Goal: Information Seeking & Learning: Learn about a topic

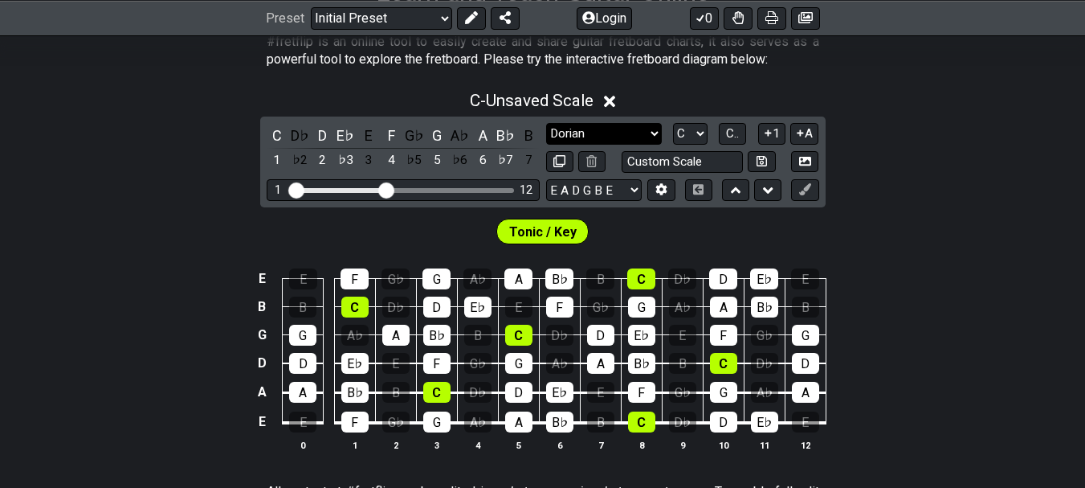
scroll to position [330, 0]
select select "Major / [PERSON_NAME]"
click at [546, 123] on select "Minor Pentatonic Click to edit Minor Pentatonic Major Pentatonic Minor Blues Ma…" at bounding box center [604, 134] width 116 height 22
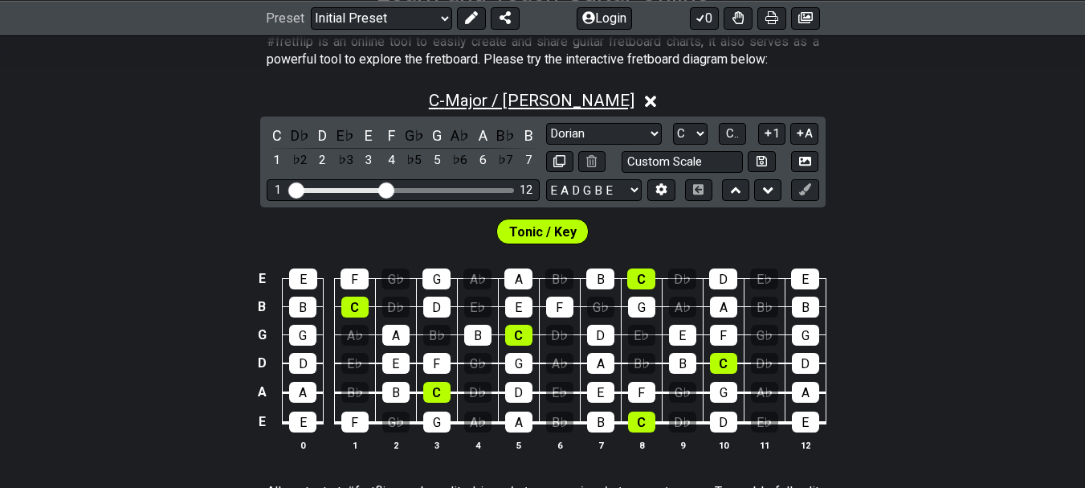
click at [476, 97] on span "C - Major / Ionian" at bounding box center [532, 100] width 206 height 19
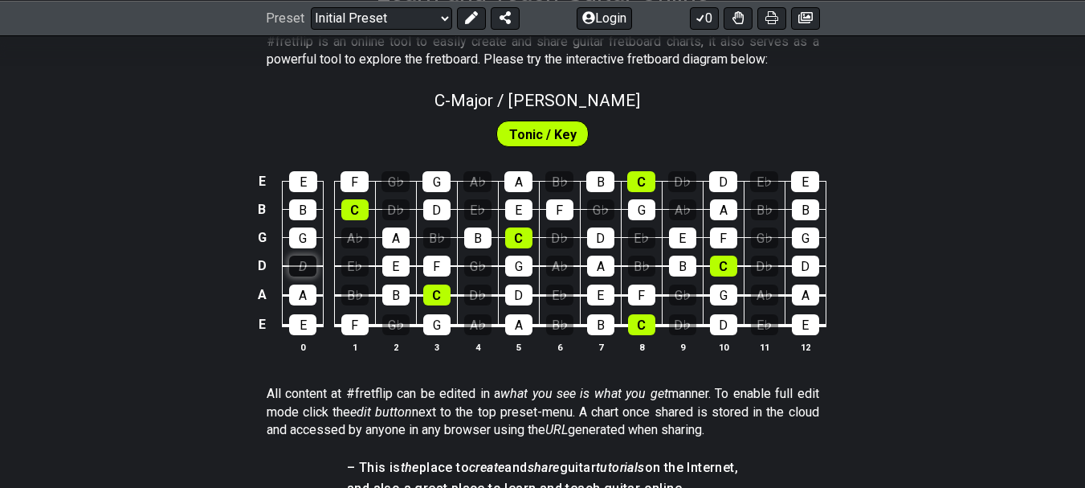
click at [298, 272] on div "D" at bounding box center [302, 265] width 27 height 21
drag, startPoint x: 349, startPoint y: 210, endPoint x: 334, endPoint y: 228, distance: 23.4
click at [334, 228] on tbody "E E F G♭ G A♭ A B♭ B C D♭ D E♭ E B B C D♭ D E♭ E F G♭ G A♭ A B♭ B G G A♭ A B♭ B…" at bounding box center [539, 247] width 574 height 189
click at [348, 206] on div "C" at bounding box center [354, 209] width 27 height 21
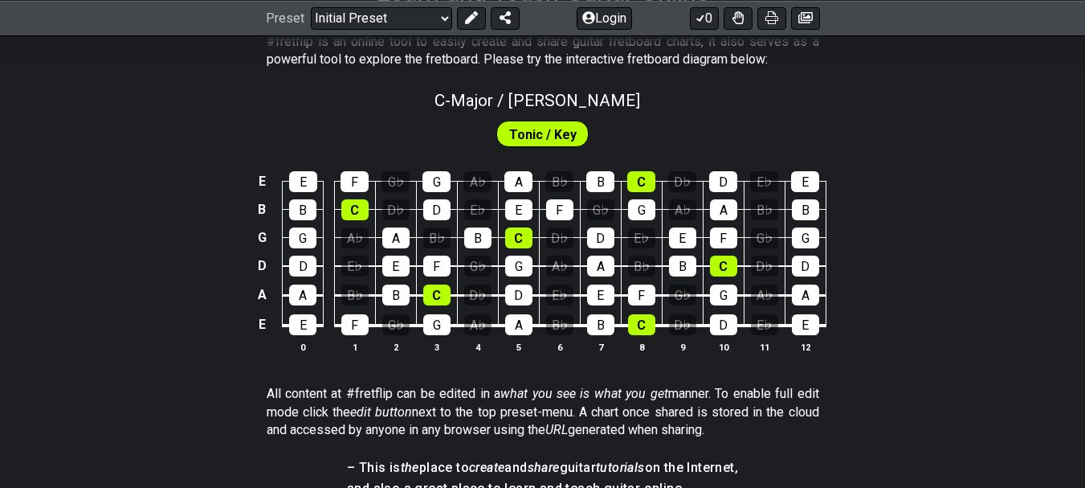
click at [524, 137] on span "Tonic / Key" at bounding box center [542, 134] width 67 height 23
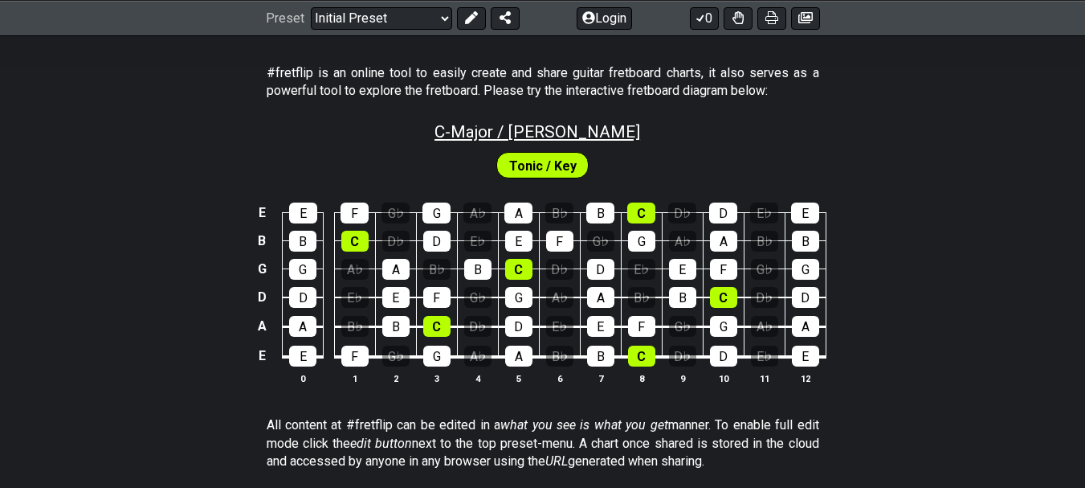
click at [492, 136] on span "C - Major / Ionian" at bounding box center [538, 131] width 206 height 19
select select "Major / [PERSON_NAME]"
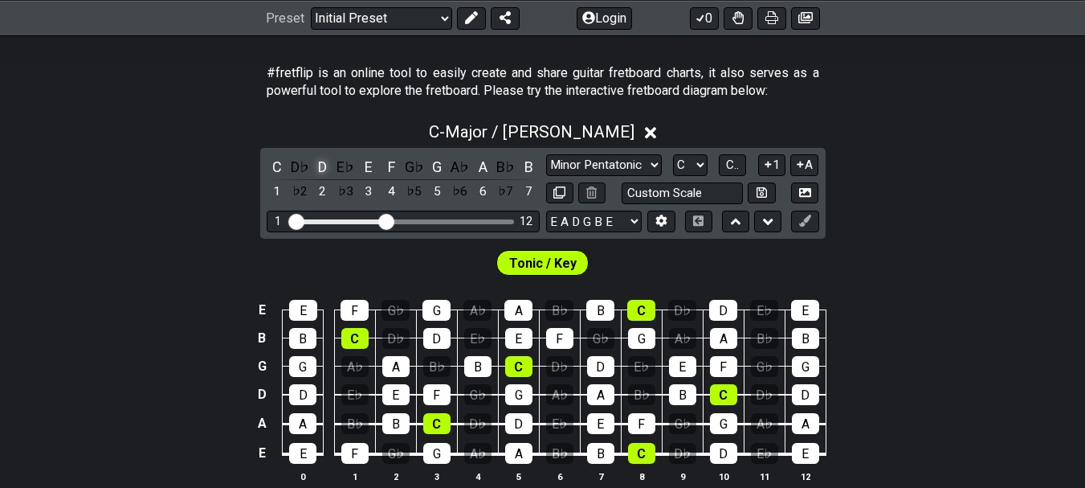
click at [327, 165] on div "D" at bounding box center [323, 167] width 21 height 22
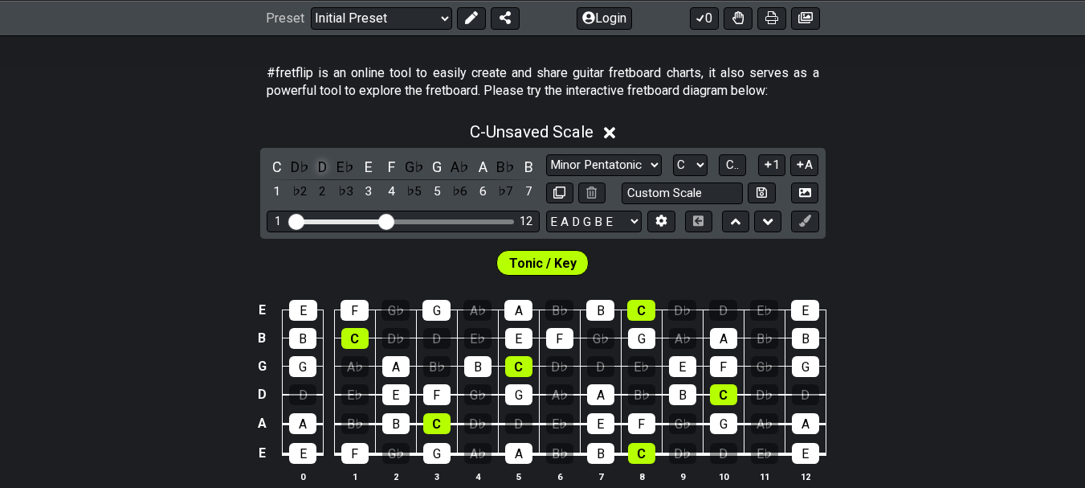
click at [327, 165] on div "D" at bounding box center [323, 167] width 21 height 22
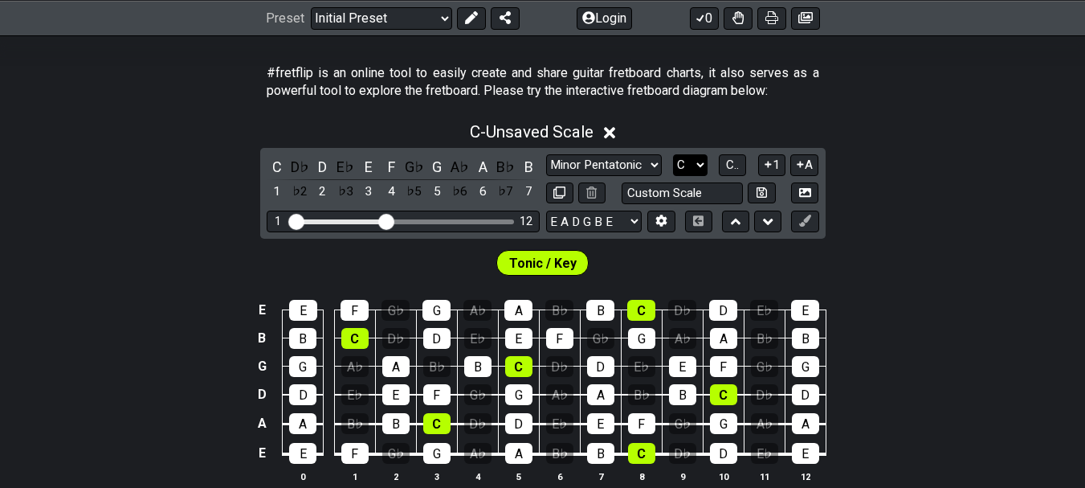
click at [697, 164] on select "A♭ A A♯ B♭ B C C♯ D♭ D D♯ E♭ E F F♯ G♭ G G♯" at bounding box center [690, 165] width 35 height 22
click at [673, 154] on select "A♭ A A♯ B♭ B C C♯ D♭ D D♯ E♭ E F F♯ G♭ G G♯" at bounding box center [690, 165] width 35 height 22
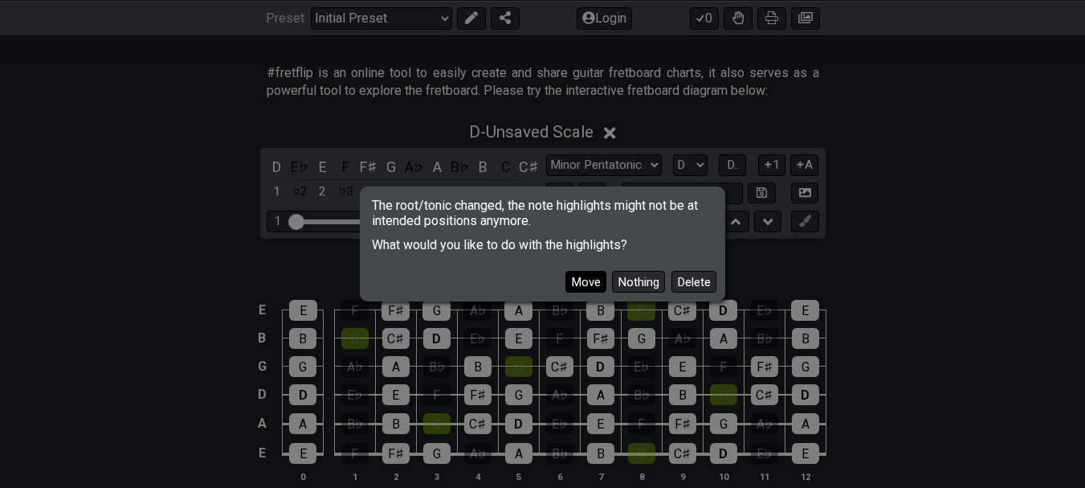
click at [581, 285] on button "Move" at bounding box center [586, 282] width 41 height 22
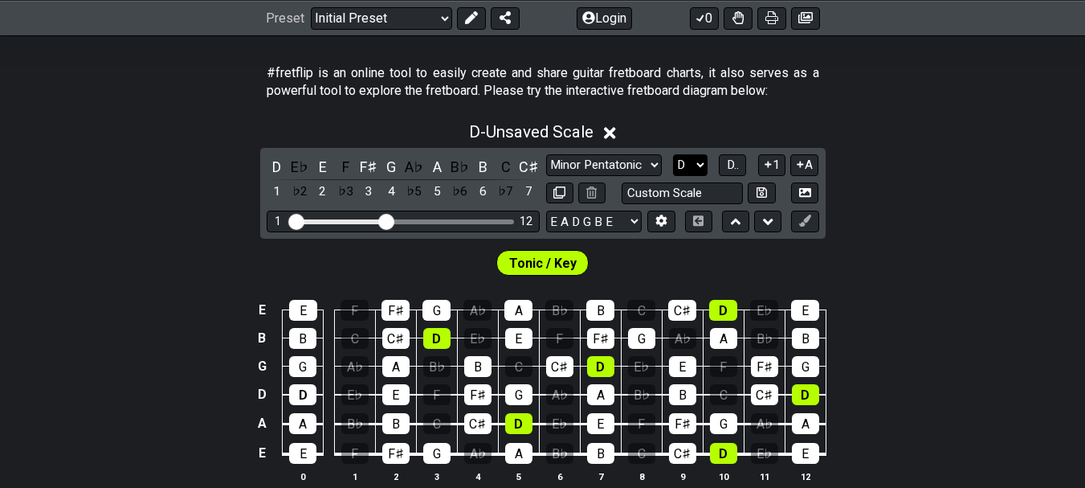
click at [700, 167] on select "A♭ A A♯ B♭ B C C♯ D♭ D D♯ E♭ E F F♯ G♭ G G♯" at bounding box center [690, 165] width 35 height 22
select select "A"
click at [673, 154] on select "A♭ A A♯ B♭ B C C♯ D♭ D D♯ E♭ E F F♯ G♭ G G♯" at bounding box center [690, 165] width 35 height 22
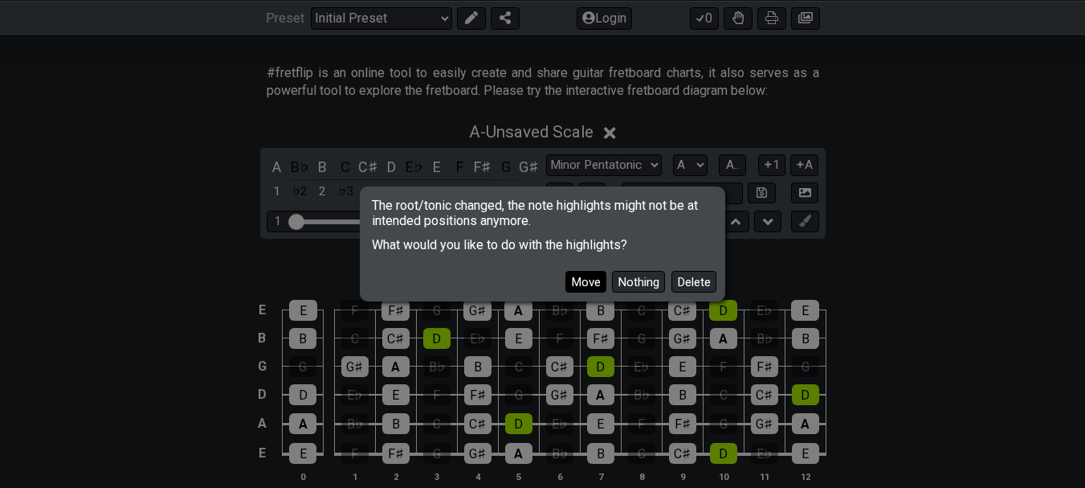
click at [588, 276] on button "Move" at bounding box center [586, 282] width 41 height 22
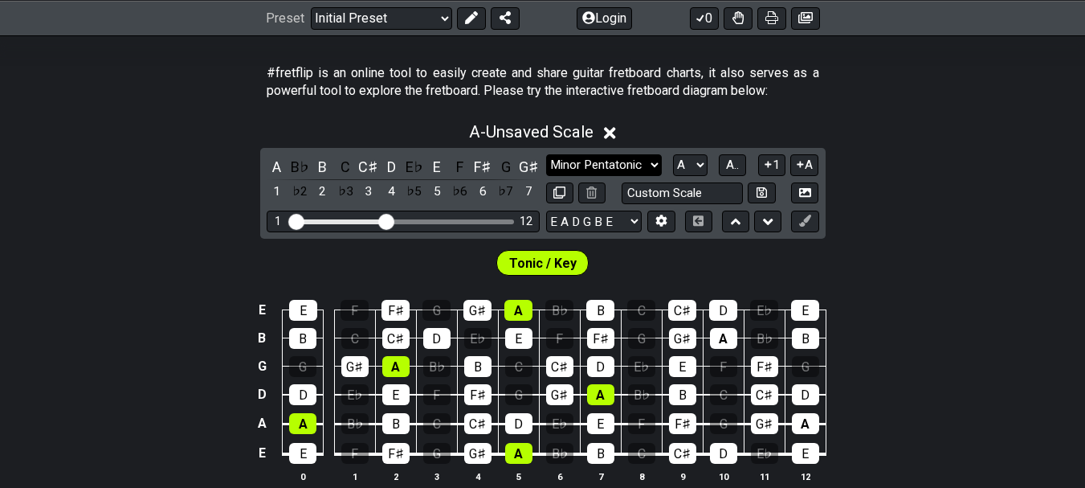
click at [586, 169] on select "Minor Pentatonic Click to edit Minor Pentatonic Major Pentatonic Minor Blues Ma…" at bounding box center [604, 165] width 116 height 22
select select "Dorian"
click at [546, 154] on select "Minor Pentatonic Click to edit Minor Pentatonic Major Pentatonic Minor Blues Ma…" at bounding box center [604, 165] width 116 height 22
